Goal: Information Seeking & Learning: Learn about a topic

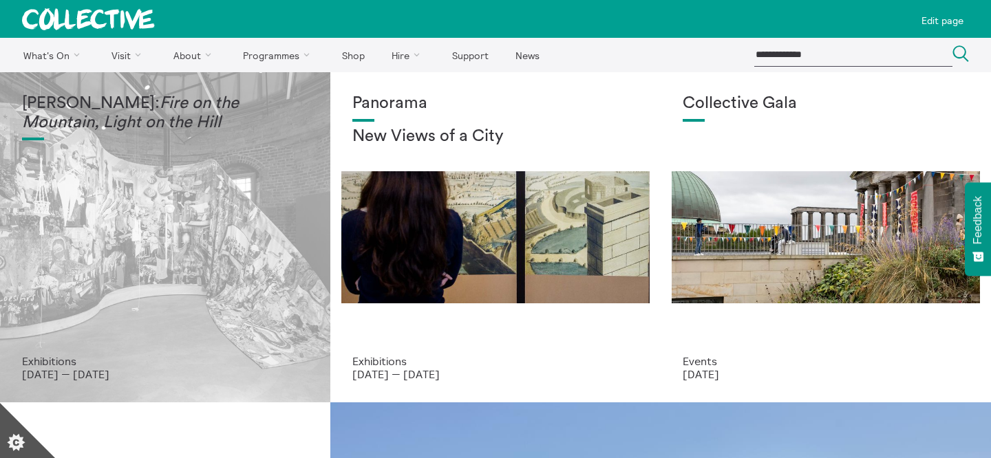
click at [117, 155] on div "Mercedes Azpilicueta: Fire on the Mountain, Light on the Hill" at bounding box center [165, 224] width 286 height 261
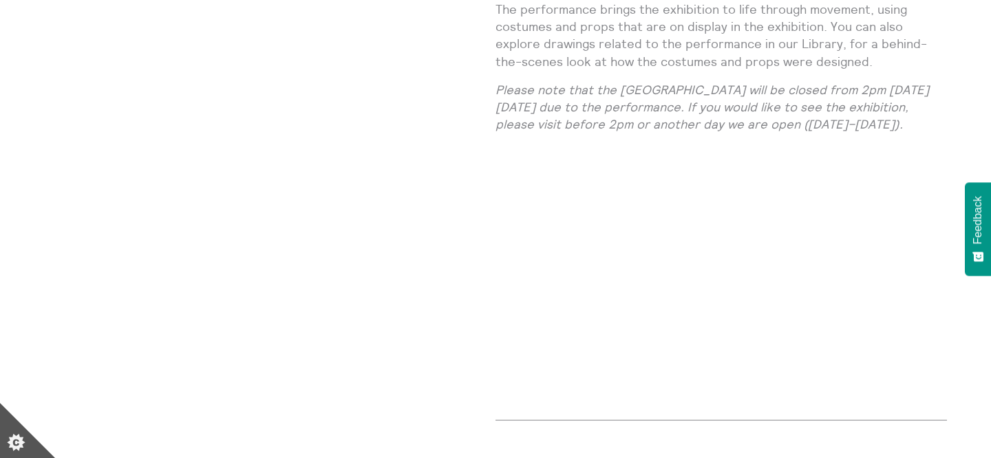
scroll to position [1870, 0]
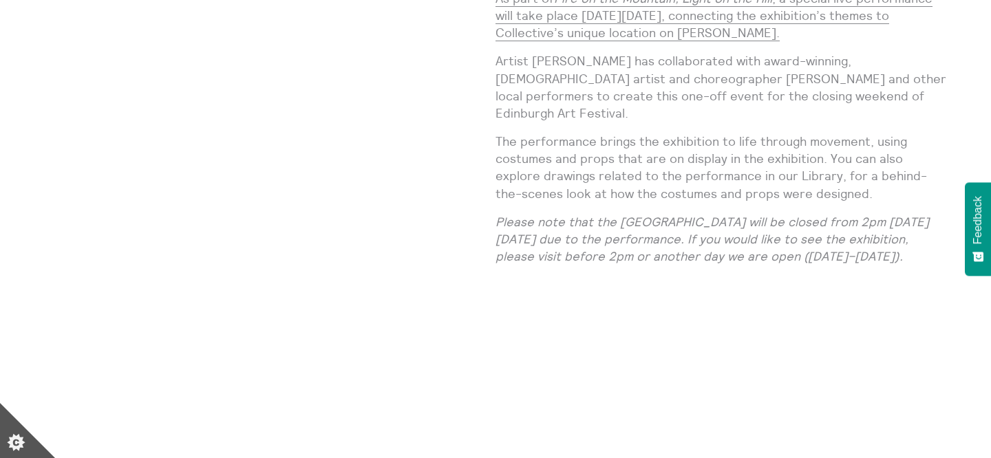
scroll to position [1860, 0]
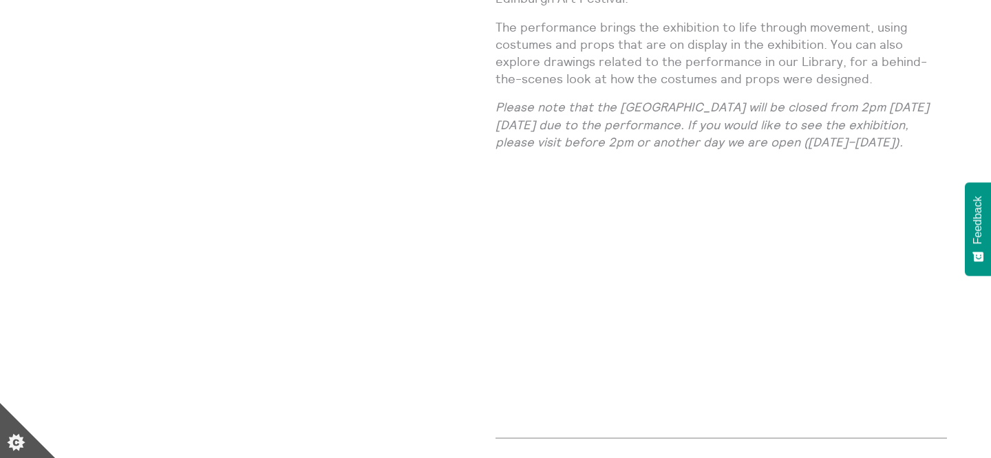
scroll to position [1183, 0]
click at [561, 100] on em "Please note that the City Dome Gallery will be closed from 2pm on Friday 22 Aug…" at bounding box center [711, 125] width 433 height 50
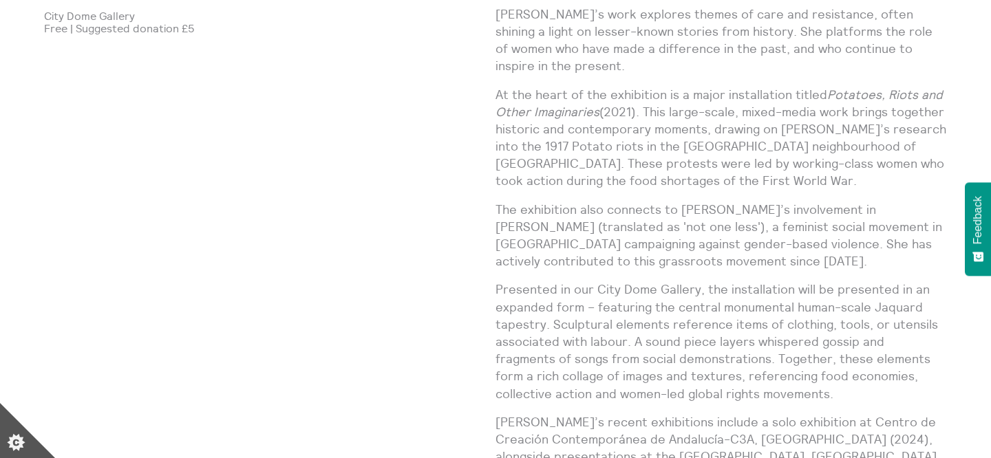
scroll to position [444, 0]
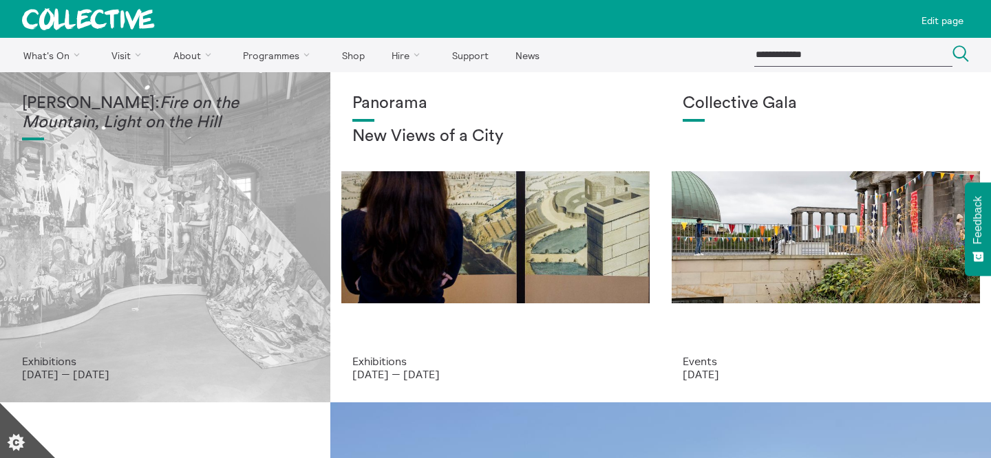
click at [71, 192] on div "Mercedes Azpilicueta: Fire on the Mountain, Light on the Hill" at bounding box center [165, 224] width 286 height 261
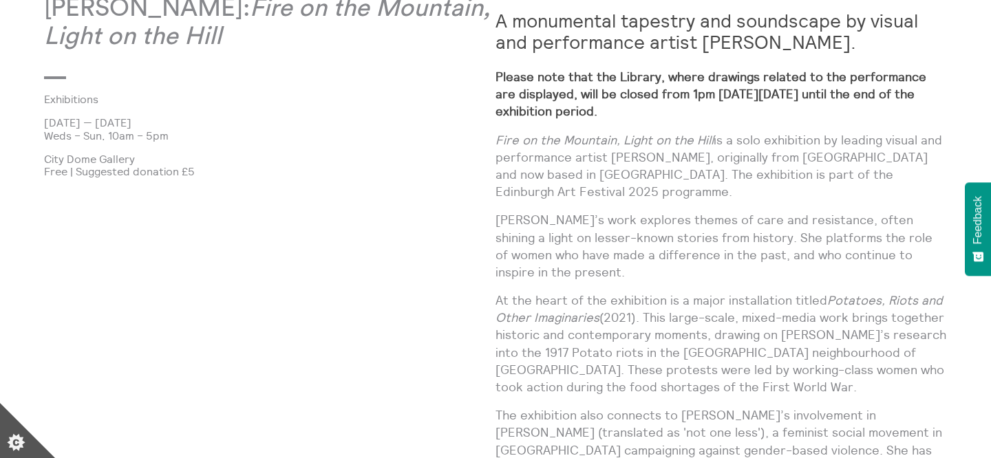
scroll to position [818, 0]
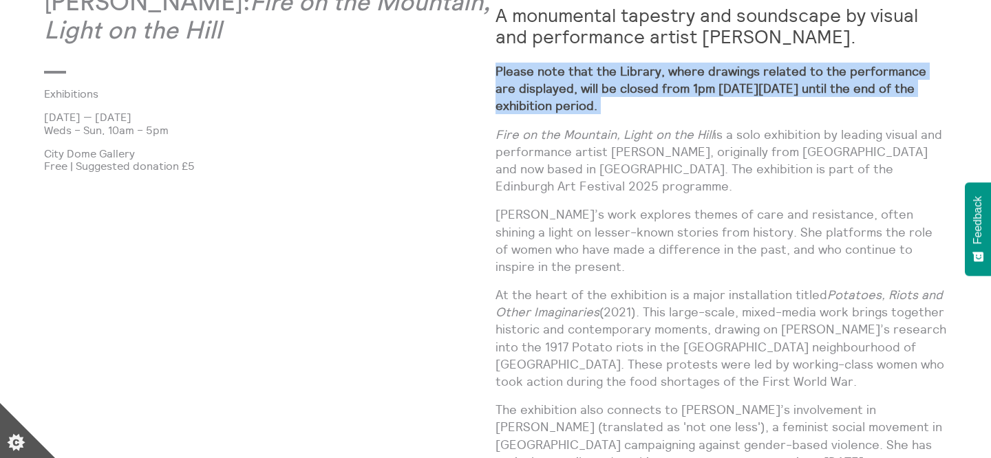
click at [569, 74] on strong "Please note that the Library, where drawings related to the performance are dis…" at bounding box center [710, 88] width 431 height 50
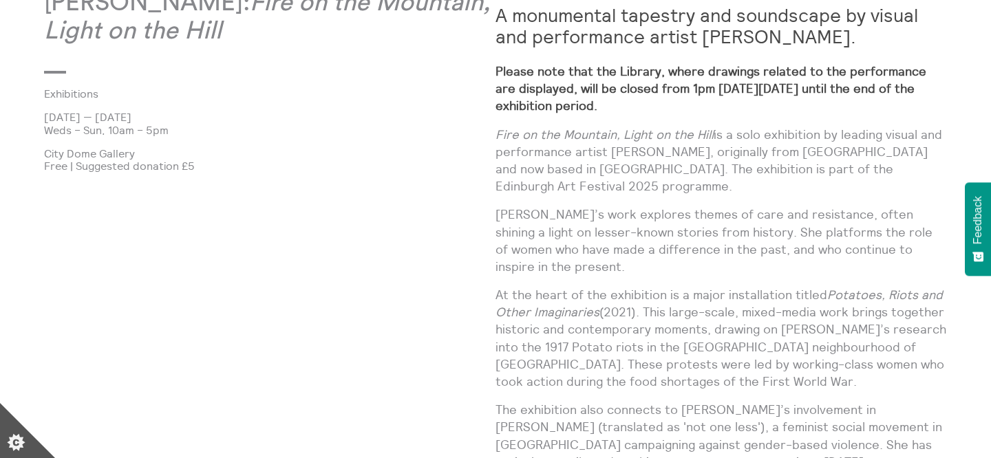
click at [569, 74] on strong "Please note that the Library, where drawings related to the performance are dis…" at bounding box center [710, 88] width 431 height 50
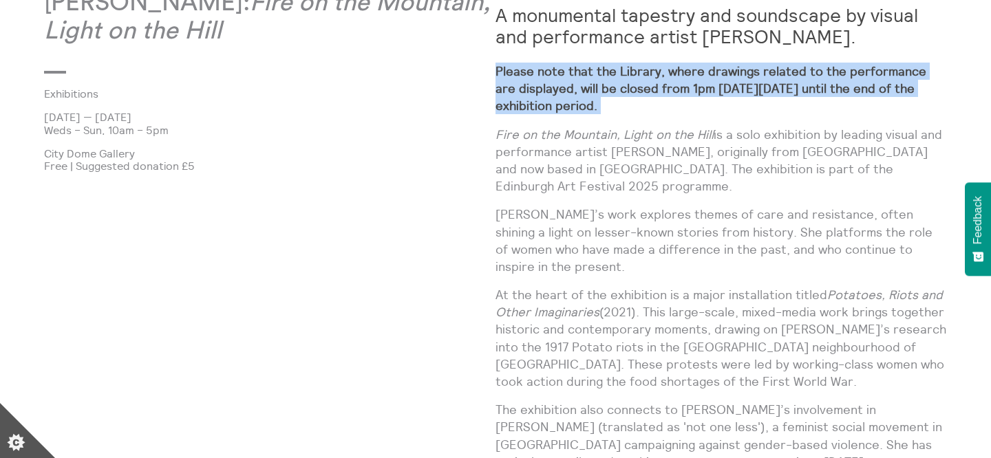
click at [569, 74] on strong "Please note that the Library, where drawings related to the performance are dis…" at bounding box center [710, 88] width 431 height 50
click at [527, 102] on strong "Please note that the Library, where drawings related to the performance are dis…" at bounding box center [710, 88] width 431 height 50
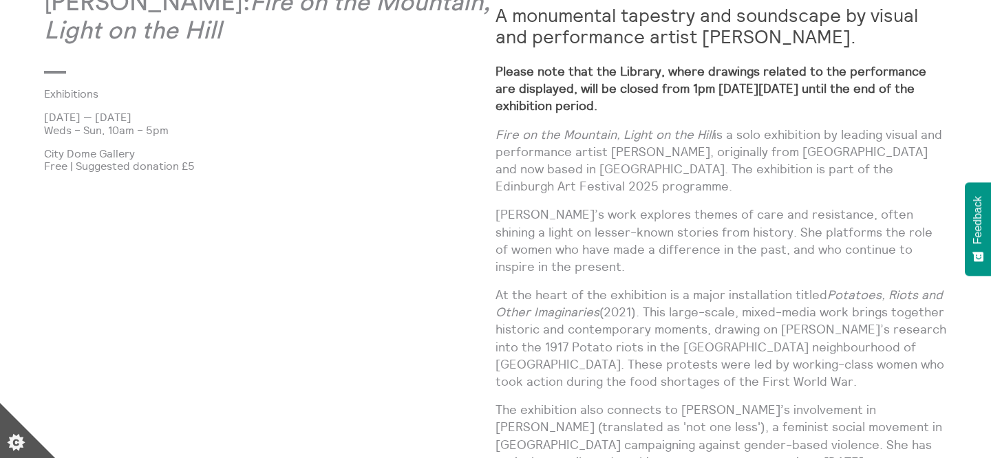
click at [527, 102] on strong "Please note that the Library, where drawings related to the performance are dis…" at bounding box center [710, 88] width 431 height 50
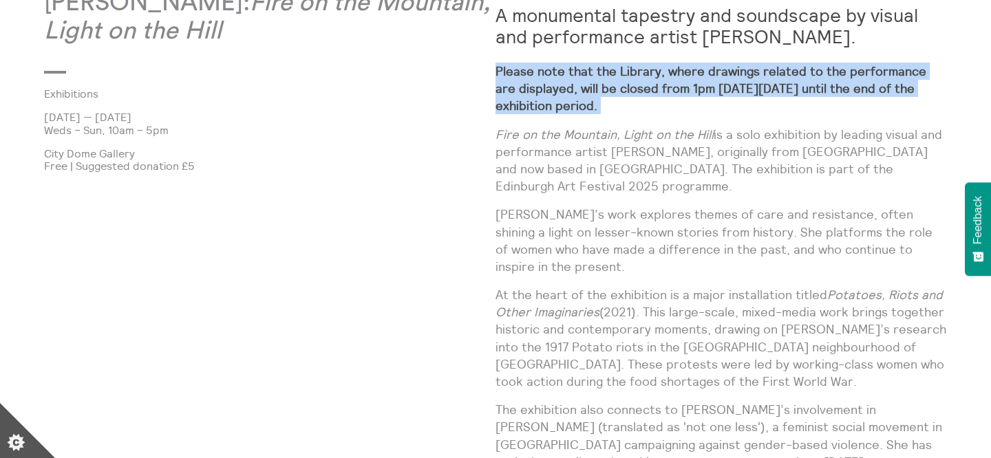
click at [484, 125] on p "Weds – Sun, 10am – 5pm" at bounding box center [269, 130] width 451 height 12
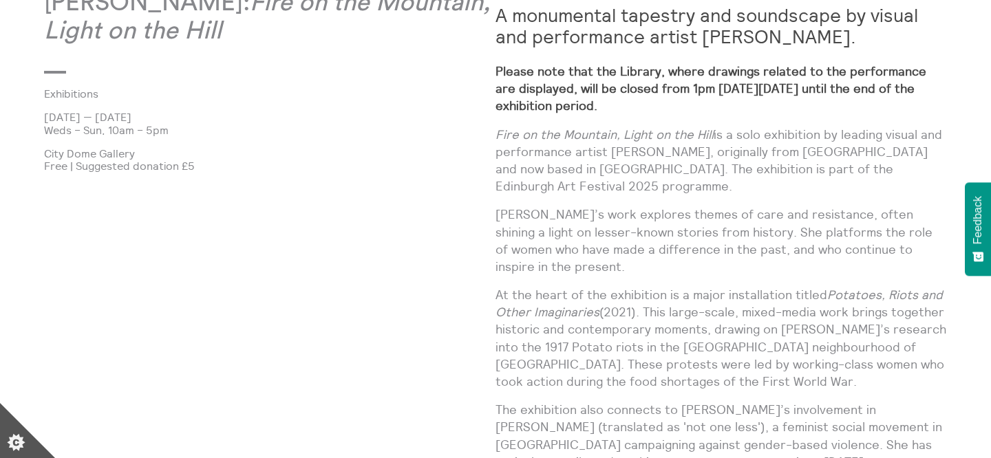
scroll to position [760, 0]
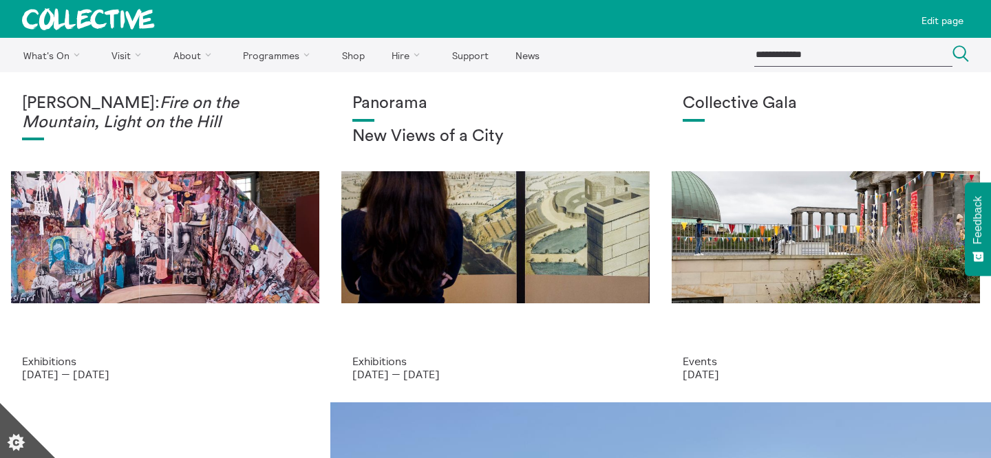
click at [866, 56] on input "search" at bounding box center [853, 54] width 198 height 23
type input "****"
click at [952, 45] on button "Search Close" at bounding box center [960, 54] width 17 height 19
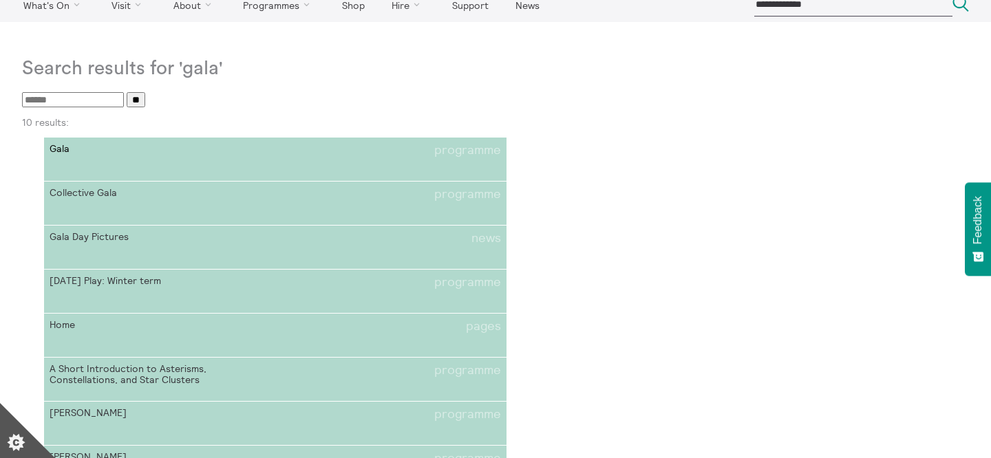
scroll to position [54, 0]
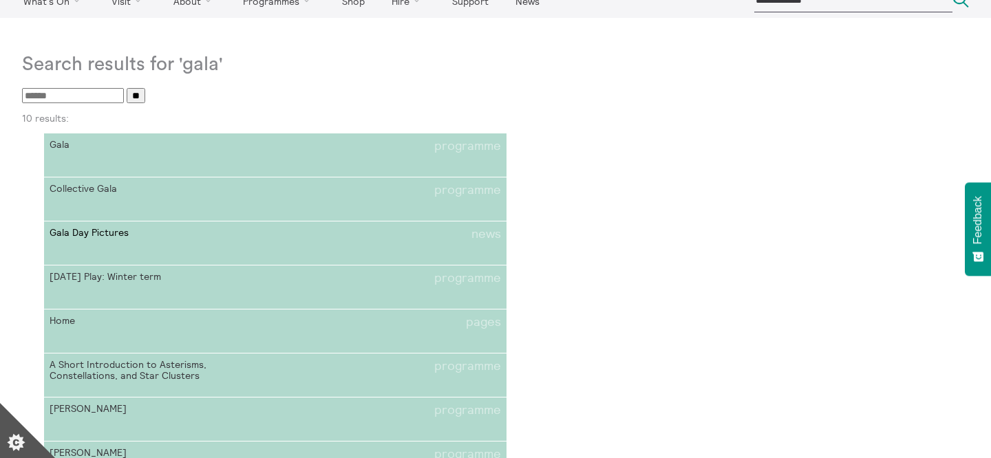
click at [193, 242] on link "Gala Day Pictures news" at bounding box center [275, 244] width 462 height 44
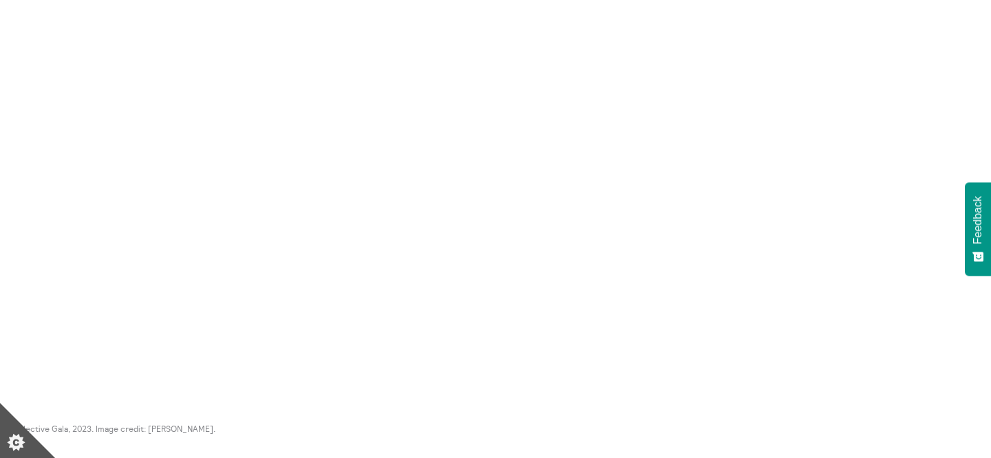
scroll to position [4059, 0]
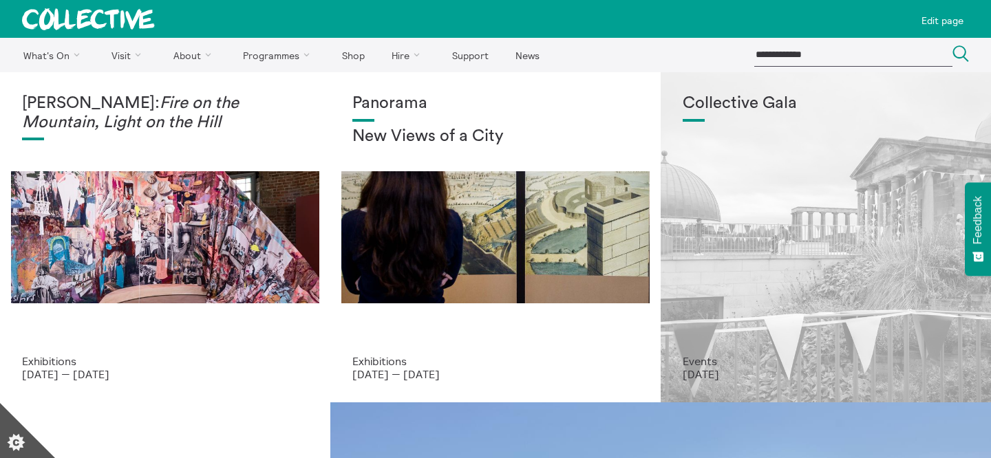
click at [759, 194] on div "Collective Gala" at bounding box center [826, 224] width 286 height 261
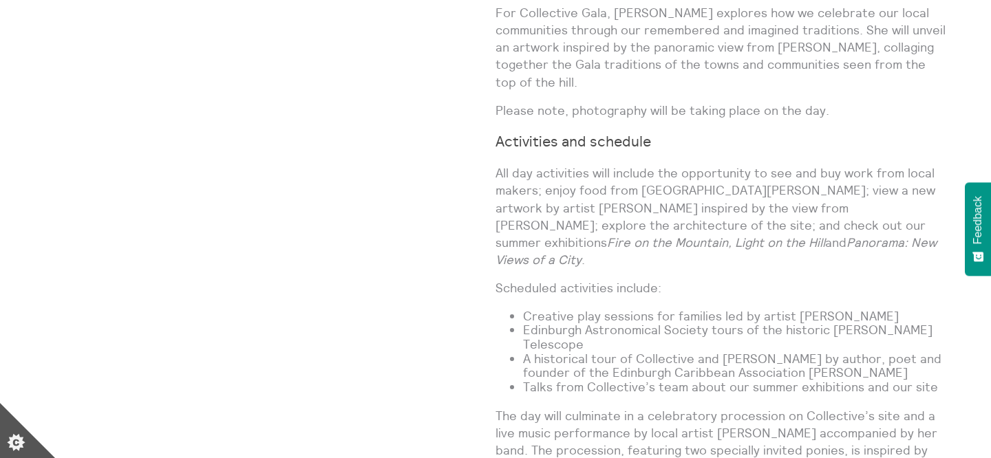
scroll to position [1042, 0]
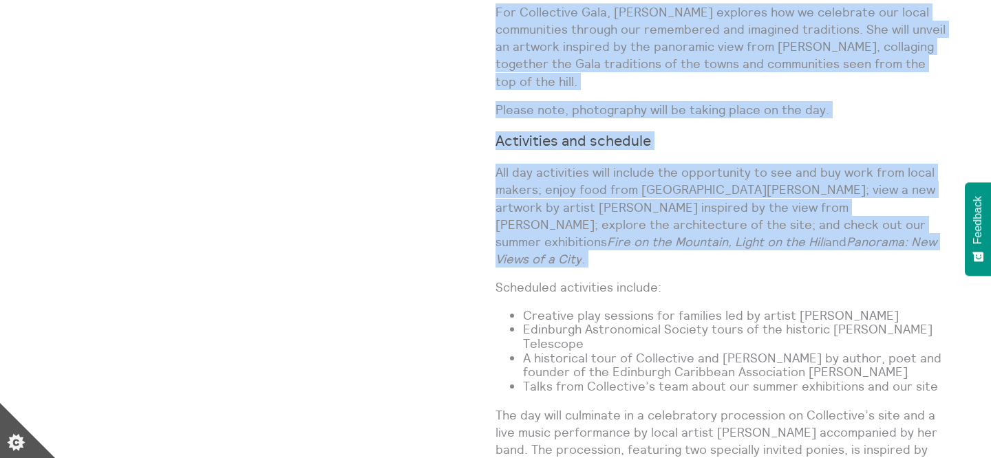
drag, startPoint x: 495, startPoint y: 137, endPoint x: 713, endPoint y: 221, distance: 233.7
click at [713, 221] on div "Collective Gala Events [DATE] City Observatory, Collective Free | Suitable for …" at bounding box center [495, 187] width 903 height 906
click at [713, 221] on div "A vibrant celebration of art, place and people [DATE][DATE]. Explore newly comm…" at bounding box center [720, 164] width 451 height 861
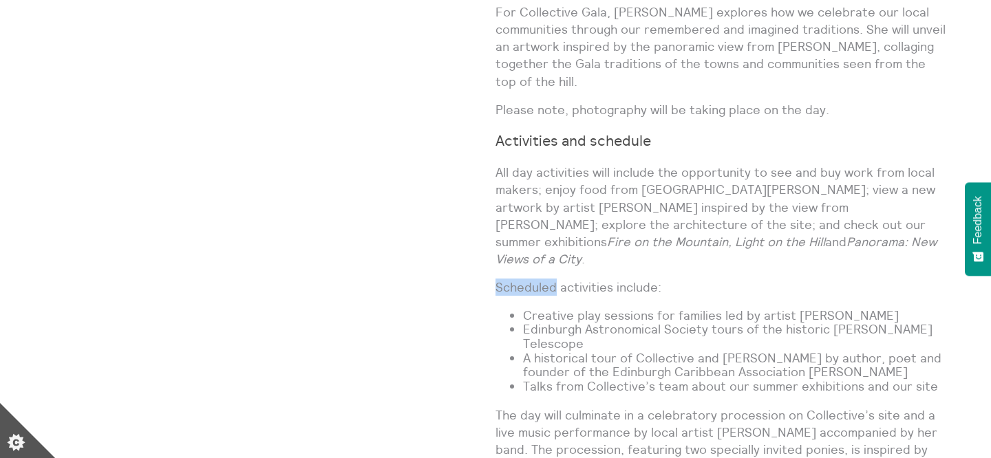
click at [713, 221] on div "A vibrant celebration of art, place and people [DATE][DATE]. Explore newly comm…" at bounding box center [720, 164] width 451 height 861
click at [647, 234] on em "Panorama: New Views of a City" at bounding box center [715, 250] width 441 height 33
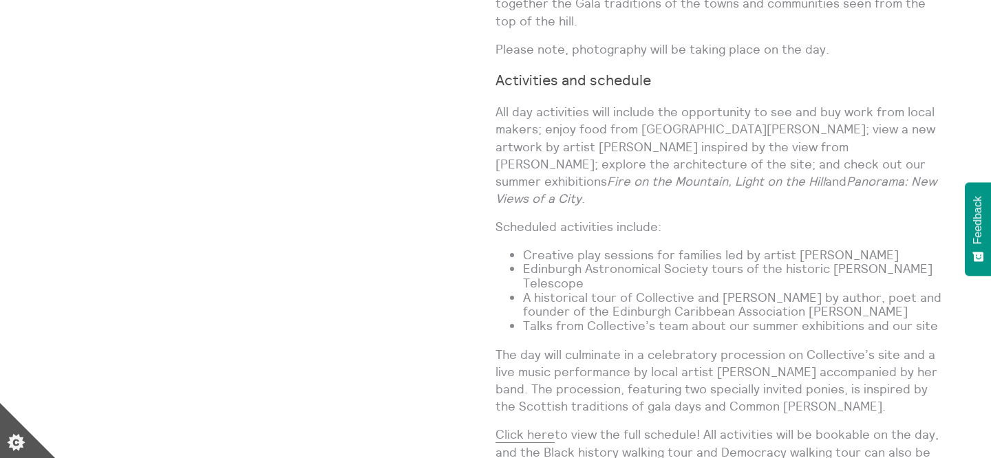
scroll to position [1105, 0]
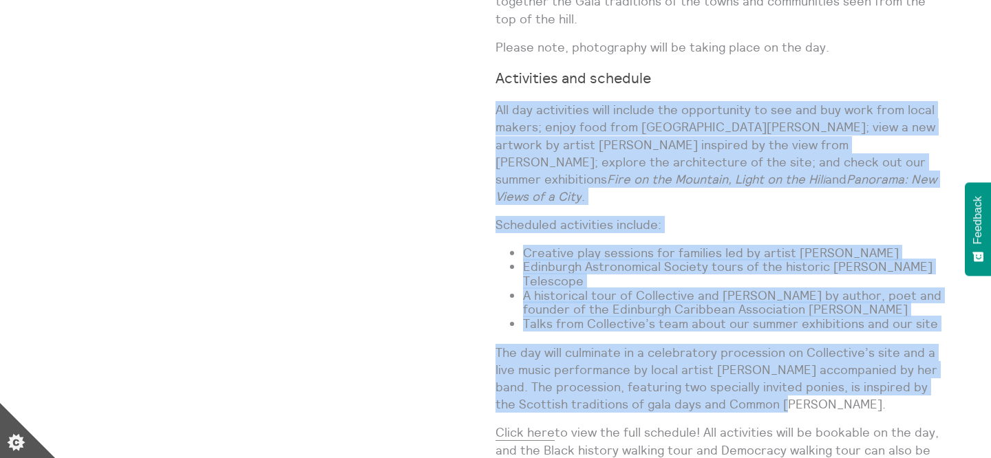
drag, startPoint x: 765, startPoint y: 342, endPoint x: 496, endPoint y: 70, distance: 382.4
click at [496, 70] on div "A vibrant celebration of art, place and people [DATE][DATE]. Explore newly comm…" at bounding box center [720, 102] width 451 height 861
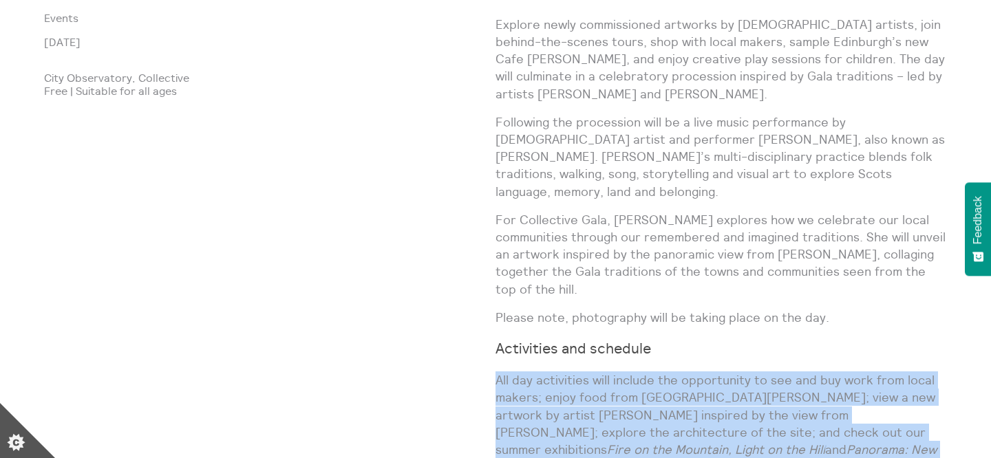
scroll to position [815, 0]
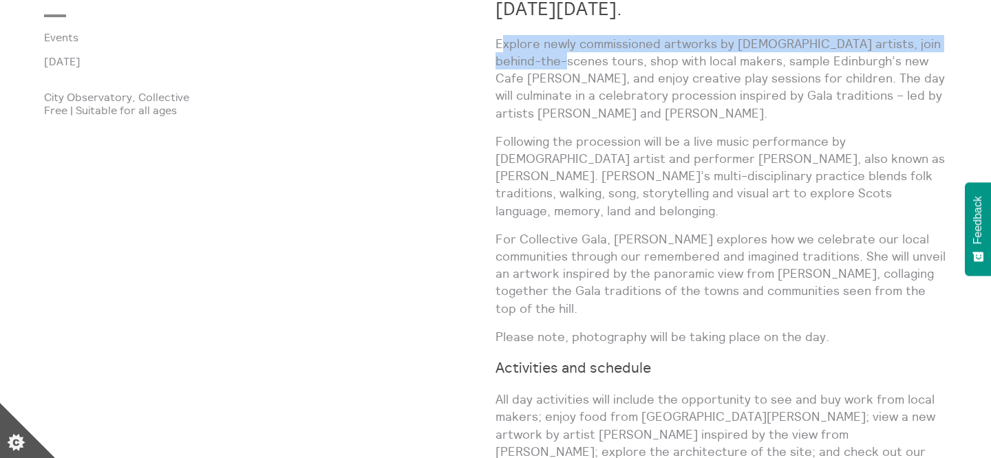
drag, startPoint x: 502, startPoint y: 41, endPoint x: 557, endPoint y: 65, distance: 60.7
click at [557, 66] on p "Explore newly commissioned artworks by Scottish artists, join behind-the-scenes…" at bounding box center [720, 78] width 451 height 87
click at [557, 65] on p "Explore newly commissioned artworks by Scottish artists, join behind-the-scenes…" at bounding box center [720, 78] width 451 height 87
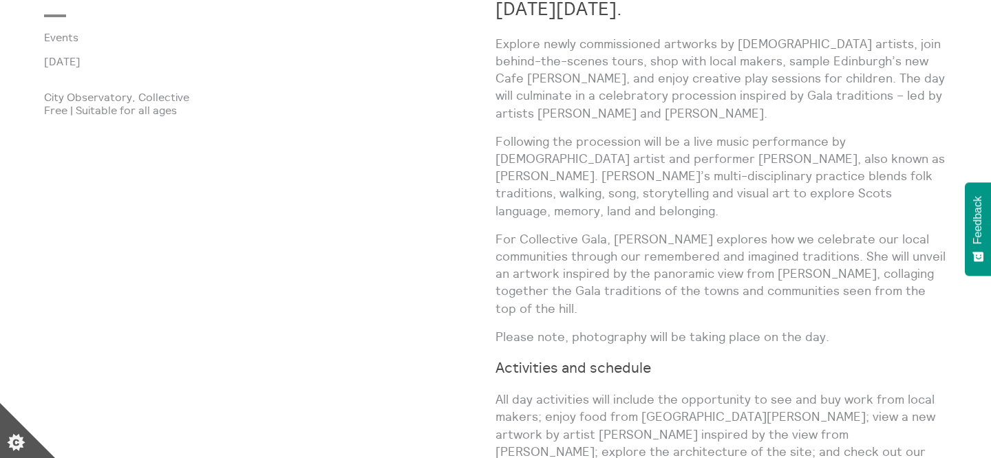
click at [560, 96] on p "Explore newly commissioned artworks by Scottish artists, join behind-the-scenes…" at bounding box center [720, 78] width 451 height 87
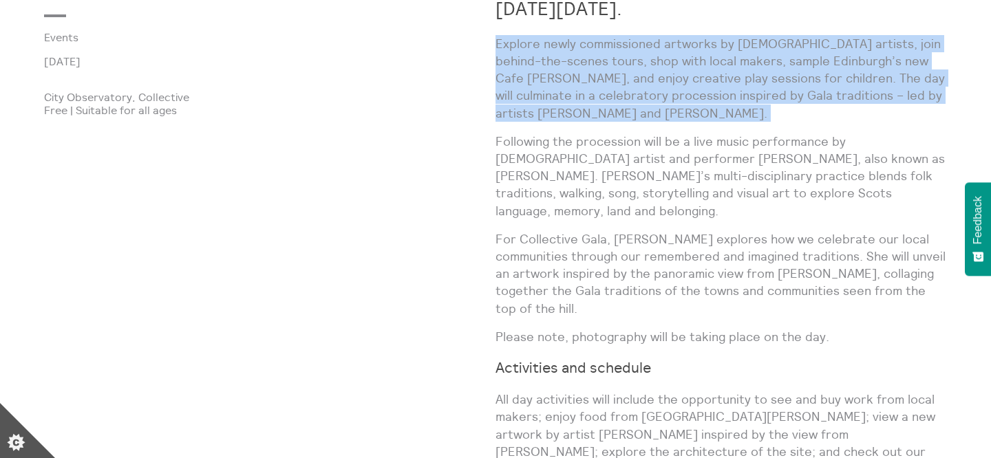
click at [552, 79] on p "Explore newly commissioned artworks by Scottish artists, join behind-the-scenes…" at bounding box center [720, 78] width 451 height 87
drag, startPoint x: 502, startPoint y: 39, endPoint x: 645, endPoint y: 110, distance: 159.1
click at [646, 111] on p "Explore newly commissioned artworks by Scottish artists, join behind-the-scenes…" at bounding box center [720, 78] width 451 height 87
click at [645, 110] on p "Explore newly commissioned artworks by Scottish artists, join behind-the-scenes…" at bounding box center [720, 78] width 451 height 87
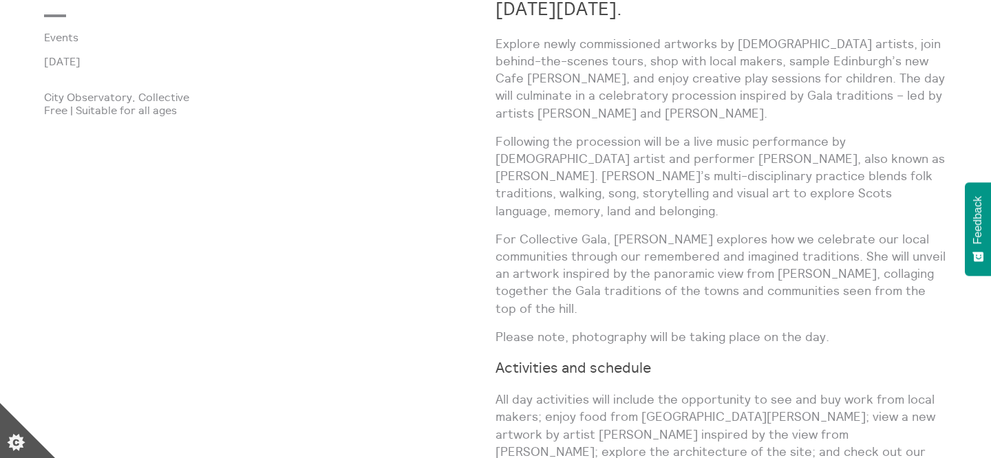
drag, startPoint x: 493, startPoint y: 43, endPoint x: 704, endPoint y: 150, distance: 236.0
click at [704, 150] on div "Collective Gala Events 7 Sept 2025 City Observatory, Collective Free | Suitable…" at bounding box center [495, 414] width 903 height 906
click at [704, 150] on p "Following the procession will be a live music performance by Scottish artist an…" at bounding box center [720, 176] width 451 height 87
click at [545, 117] on p "Explore newly commissioned artworks by Scottish artists, join behind-the-scenes…" at bounding box center [720, 78] width 451 height 87
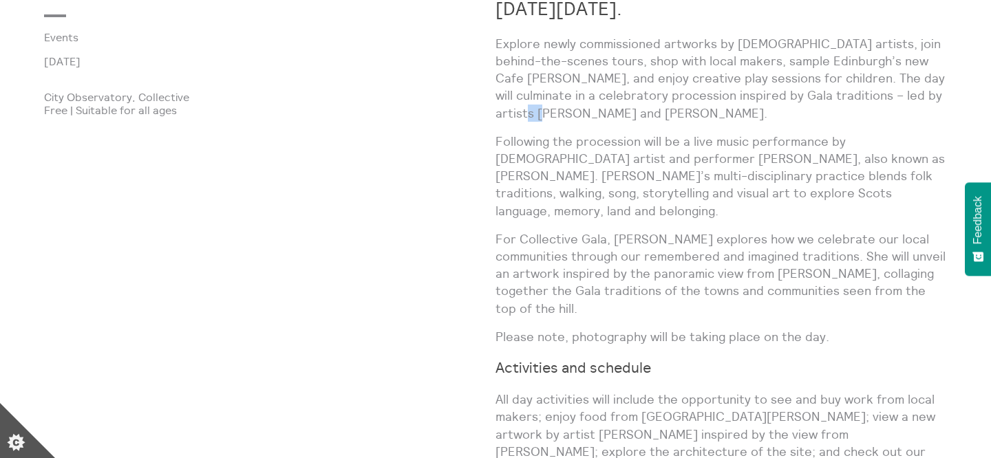
click at [545, 117] on p "Explore newly commissioned artworks by Scottish artists, join behind-the-scenes…" at bounding box center [720, 78] width 451 height 87
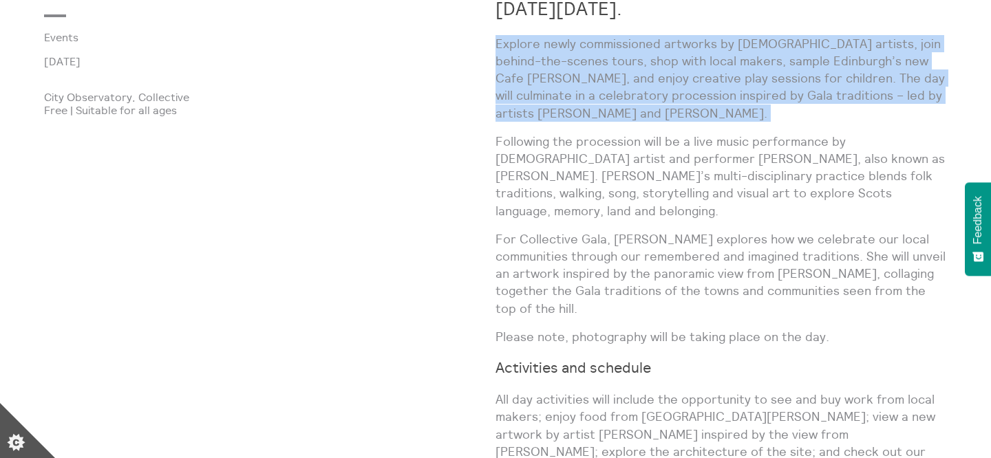
click at [545, 117] on p "Explore newly commissioned artworks by Scottish artists, join behind-the-scenes…" at bounding box center [720, 78] width 451 height 87
click at [627, 69] on p "Explore newly commissioned artworks by Scottish artists, join behind-the-scenes…" at bounding box center [720, 78] width 451 height 87
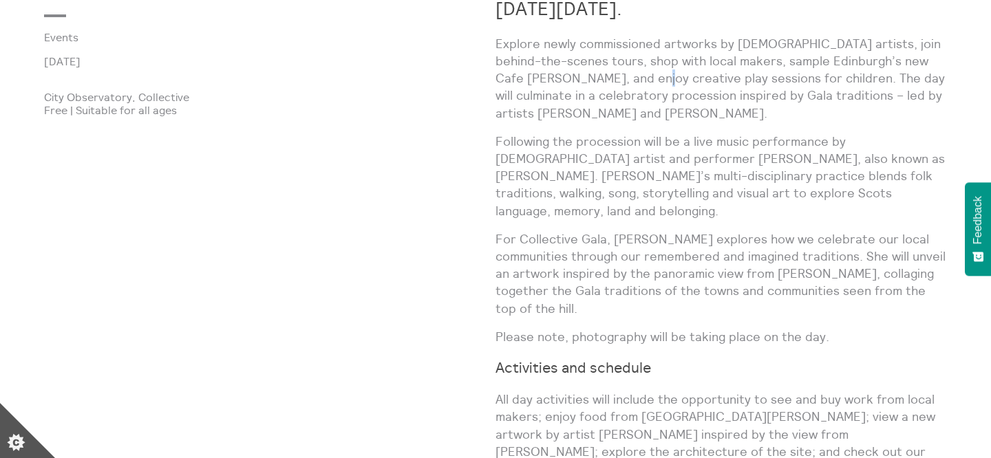
click at [627, 69] on p "Explore newly commissioned artworks by Scottish artists, join behind-the-scenes…" at bounding box center [720, 78] width 451 height 87
click at [620, 88] on p "Explore newly commissioned artworks by Scottish artists, join behind-the-scenes…" at bounding box center [720, 78] width 451 height 87
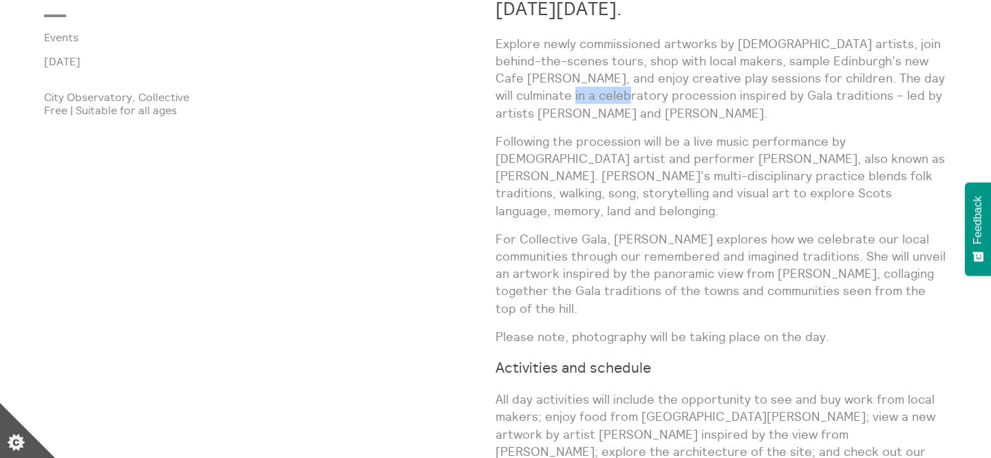
click at [620, 88] on p "Explore newly commissioned artworks by Scottish artists, join behind-the-scenes…" at bounding box center [720, 78] width 451 height 87
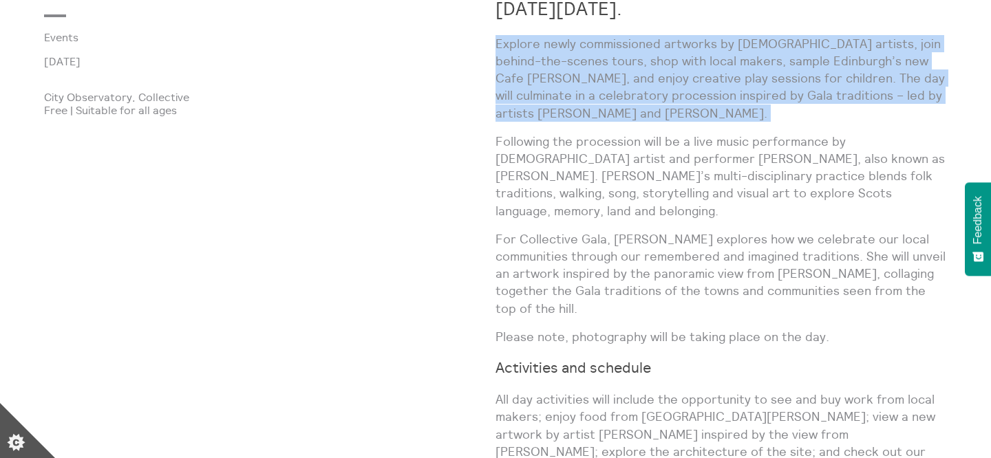
click at [620, 88] on p "Explore newly commissioned artworks by Scottish artists, join behind-the-scenes…" at bounding box center [720, 78] width 451 height 87
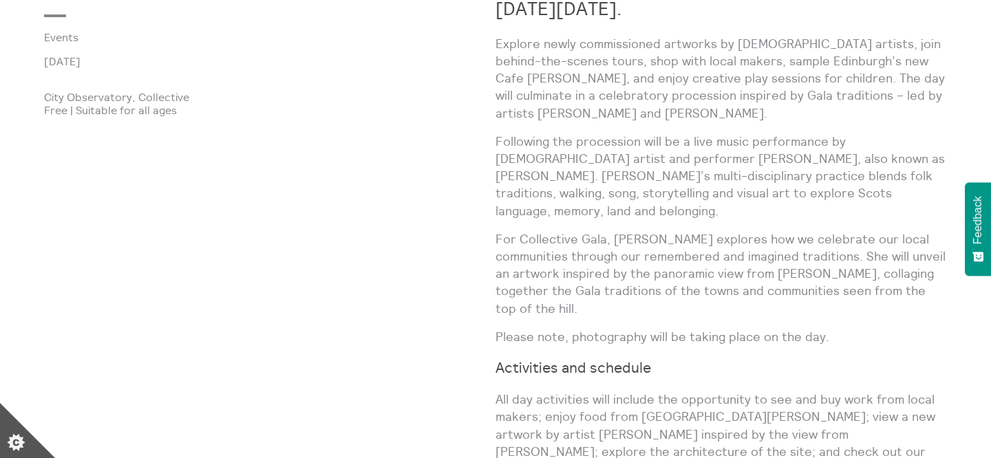
click at [620, 88] on p "Explore newly commissioned artworks by Scottish artists, join behind-the-scenes…" at bounding box center [720, 78] width 451 height 87
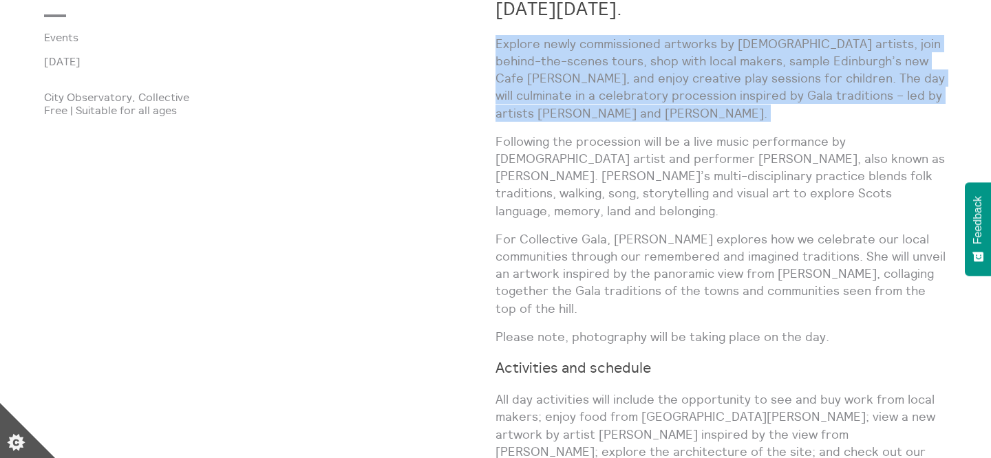
click at [620, 88] on p "Explore newly commissioned artworks by Scottish artists, join behind-the-scenes…" at bounding box center [720, 78] width 451 height 87
click at [616, 133] on p "Following the procession will be a live music performance by Scottish artist an…" at bounding box center [720, 176] width 451 height 87
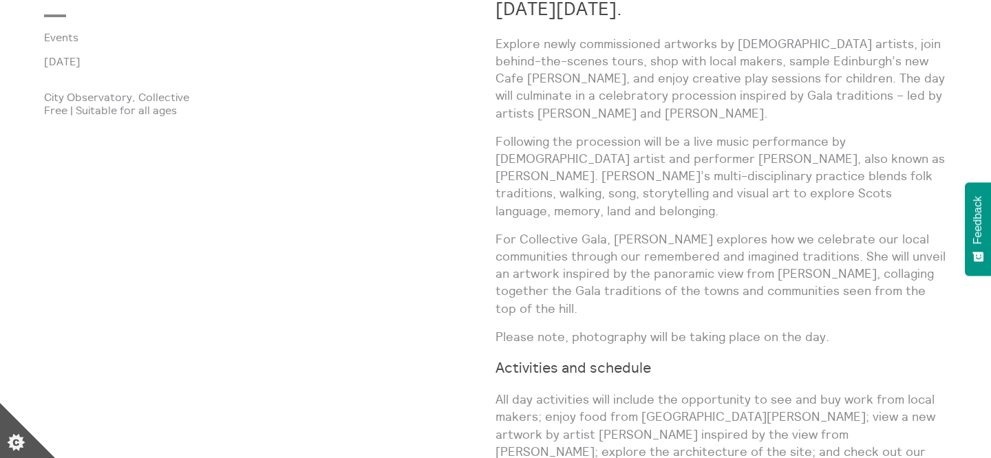
click at [616, 133] on p "Following the procession will be a live music performance by Scottish artist an…" at bounding box center [720, 176] width 451 height 87
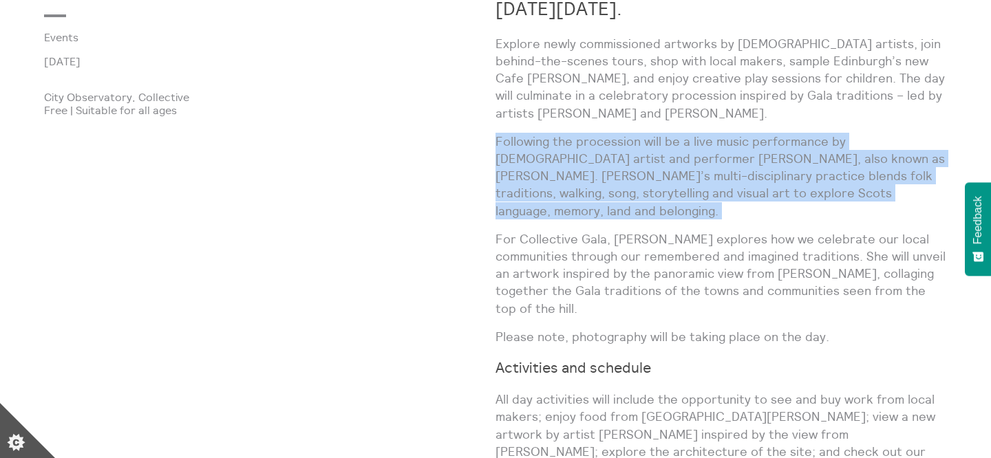
click at [633, 88] on p "Explore newly commissioned artworks by Scottish artists, join behind-the-scenes…" at bounding box center [720, 78] width 451 height 87
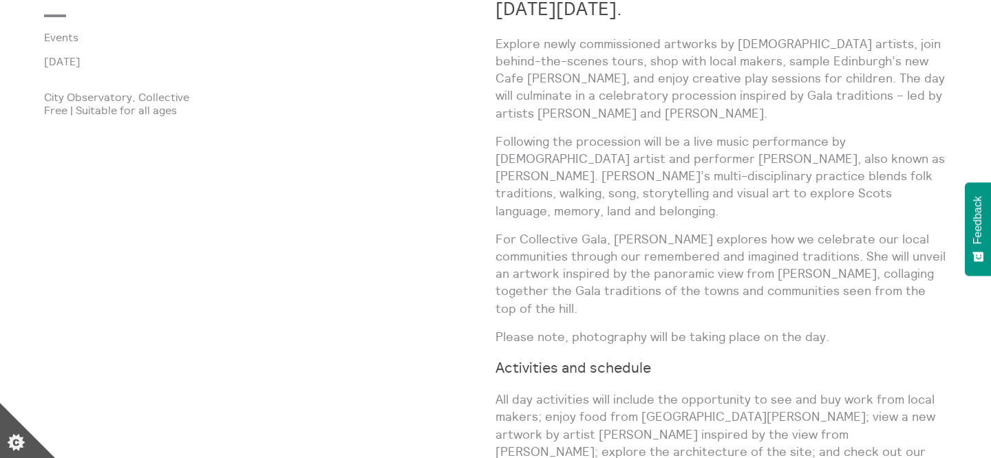
click at [633, 88] on p "Explore newly commissioned artworks by Scottish artists, join behind-the-scenes…" at bounding box center [720, 78] width 451 height 87
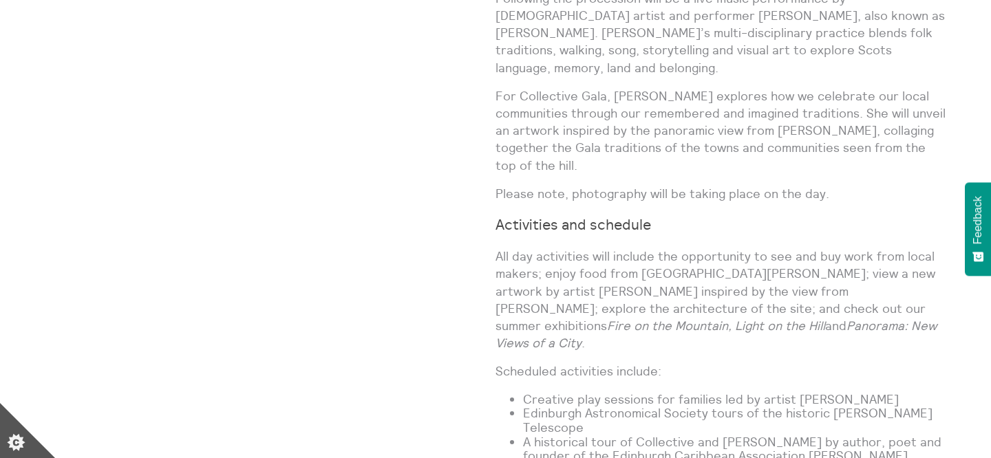
scroll to position [960, 0]
click at [643, 246] on p "All day activities will include the opportunity to see and buy work from local …" at bounding box center [720, 298] width 451 height 104
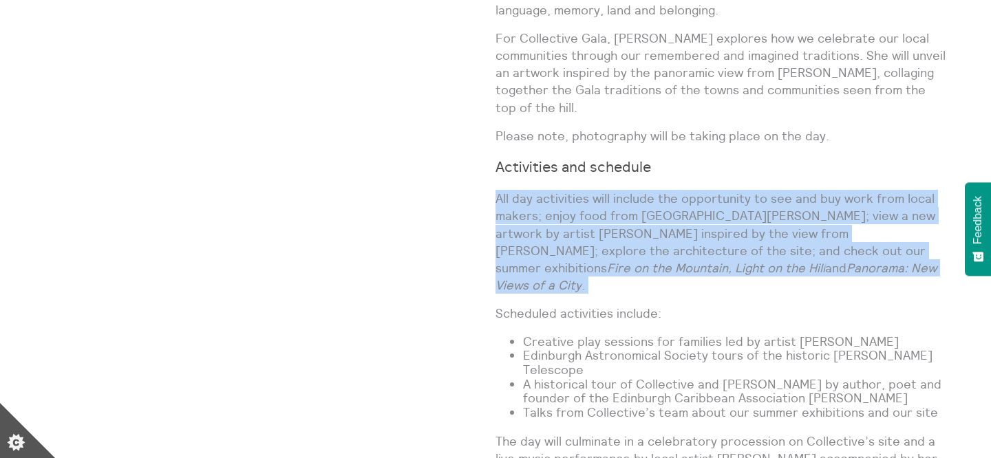
scroll to position [1024, 0]
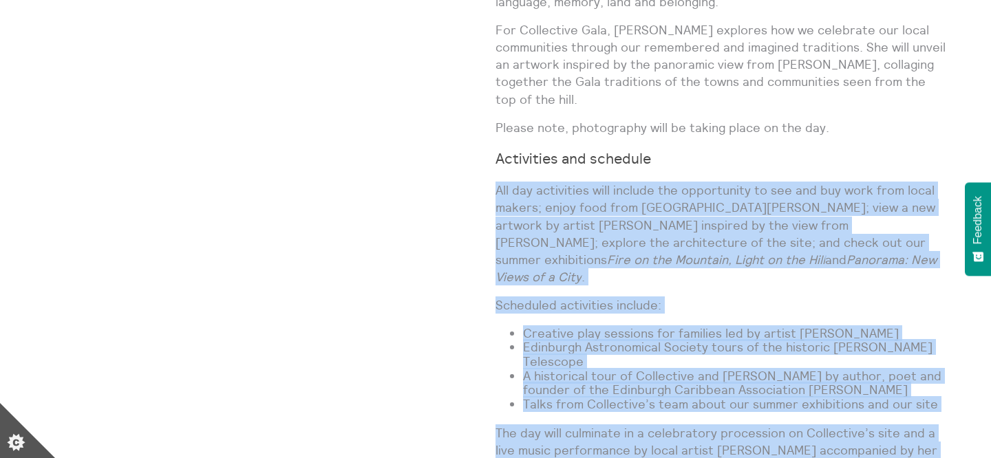
drag, startPoint x: 766, startPoint y: 413, endPoint x: 495, endPoint y: 157, distance: 372.8
click at [495, 156] on div "A vibrant celebration of art, place and people on Sunday 7 September 2025. Expl…" at bounding box center [720, 182] width 451 height 861
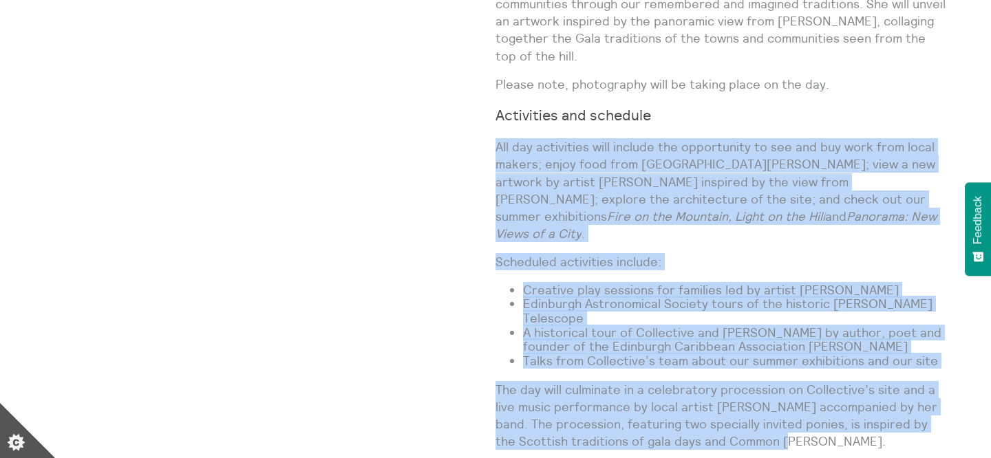
copy div "All day activities will include the opportunity to see and buy work from local …"
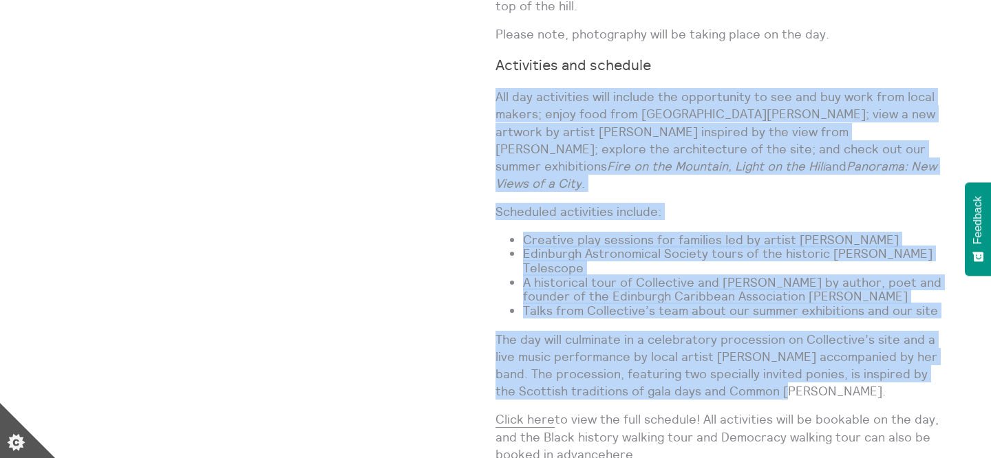
scroll to position [1128, 0]
